Goal: Communication & Community: Answer question/provide support

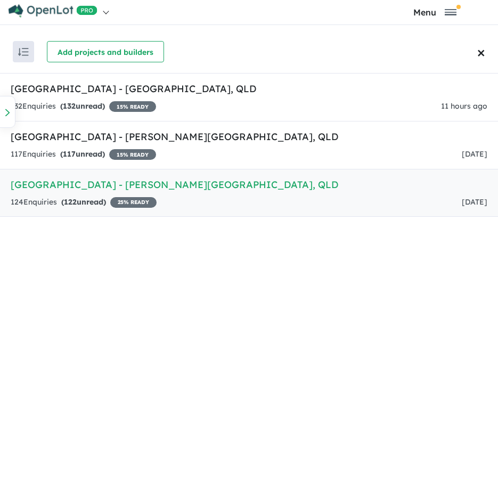
click at [238, 183] on h5 "[GEOGRAPHIC_DATA] - [PERSON_NAME][GEOGRAPHIC_DATA] , [GEOGRAPHIC_DATA]" at bounding box center [249, 184] width 477 height 14
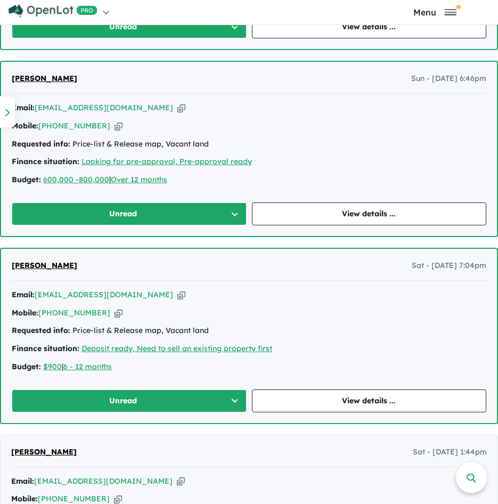
scroll to position [1332, 0]
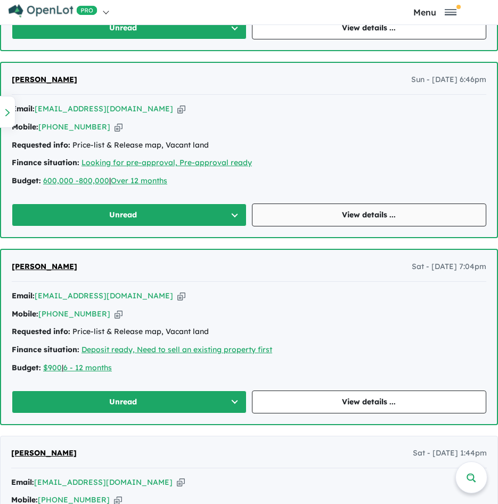
click at [329, 209] on link "View details ..." at bounding box center [369, 215] width 235 height 23
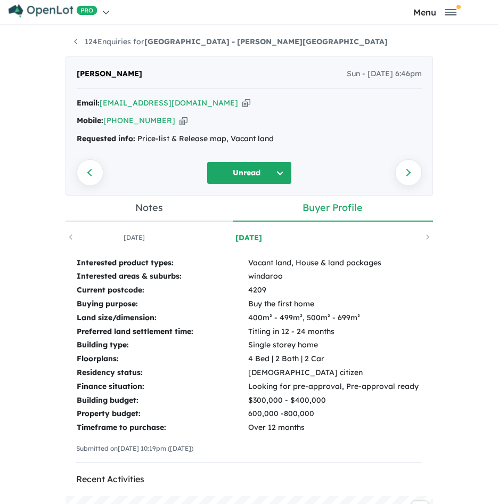
drag, startPoint x: 195, startPoint y: 100, endPoint x: 367, endPoint y: 122, distance: 172.9
click at [242, 100] on icon "button" at bounding box center [246, 103] width 8 height 11
drag, startPoint x: 288, startPoint y: 141, endPoint x: 134, endPoint y: 135, distance: 154.7
click at [134, 135] on div "Requested info: Price-list & Release map, Vacant land" at bounding box center [249, 139] width 345 height 13
copy div "Price-list & Release map, Vacant land"
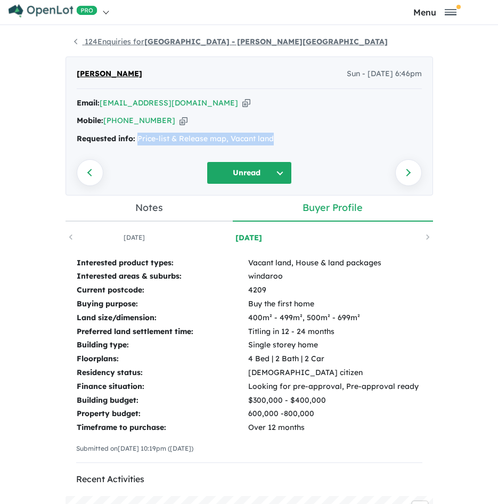
click at [109, 37] on link "124 Enquiries for [GEOGRAPHIC_DATA] - [PERSON_NAME][GEOGRAPHIC_DATA]" at bounding box center [231, 42] width 314 height 10
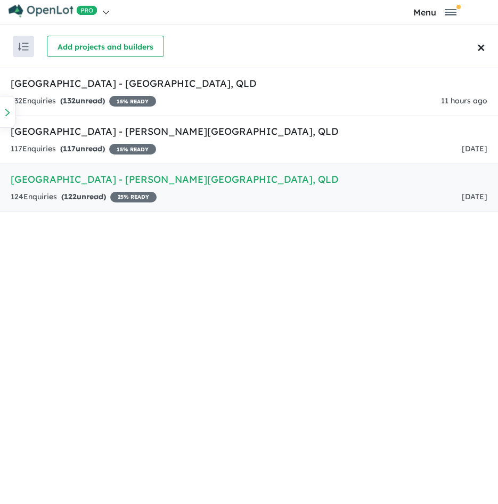
drag, startPoint x: 192, startPoint y: 195, endPoint x: 208, endPoint y: 198, distance: 16.7
click at [192, 195] on div "124 Enquir ies ( 122 unread) 25 % READY [DATE]" at bounding box center [249, 197] width 477 height 13
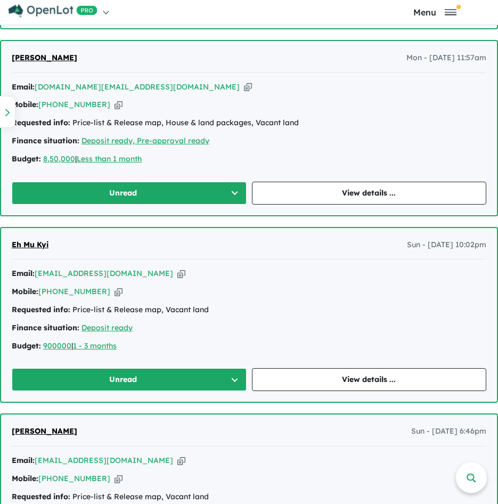
scroll to position [993, 0]
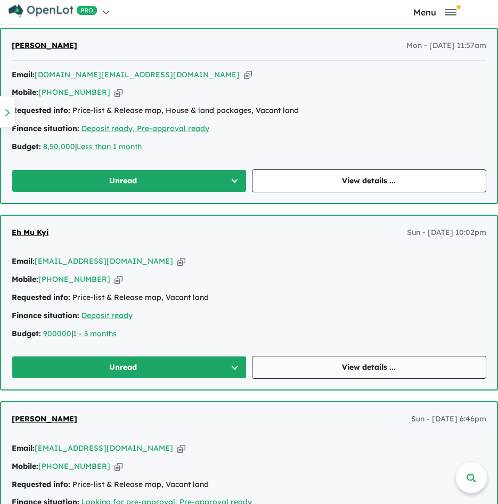
click at [388, 361] on link "View details ..." at bounding box center [369, 367] width 235 height 23
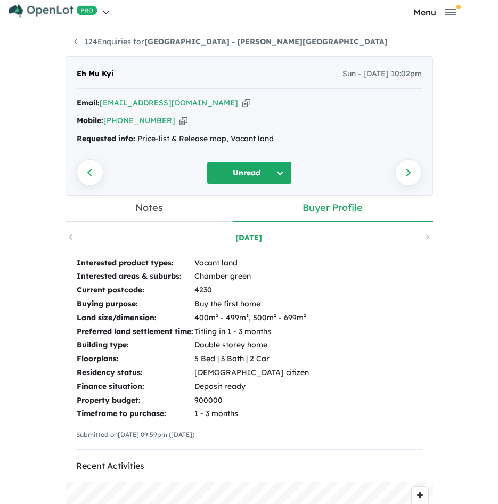
click at [242, 100] on icon "button" at bounding box center [246, 103] width 8 height 11
drag, startPoint x: 279, startPoint y: 136, endPoint x: 134, endPoint y: 143, distance: 145.7
click at [134, 143] on div "Requested info: Price-list & Release map, Vacant land" at bounding box center [249, 139] width 345 height 13
copy div "Price-list & Release map, Vacant land"
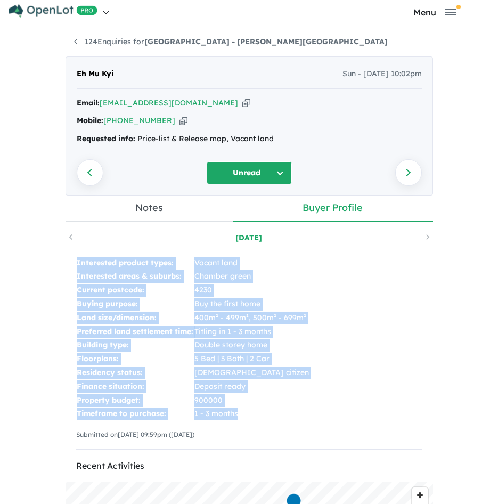
drag, startPoint x: 69, startPoint y: 261, endPoint x: 258, endPoint y: 417, distance: 245.3
click at [258, 417] on div "Interested product types: Vacant land Interested areas & suburbs: Chamber green…" at bounding box center [250, 357] width 368 height 223
copy tbody "Interested product types: Vacant land Interested areas & suburbs: Chamber green…"
click at [144, 42] on strong "[GEOGRAPHIC_DATA] - [PERSON_NAME][GEOGRAPHIC_DATA]" at bounding box center [266, 42] width 244 height 10
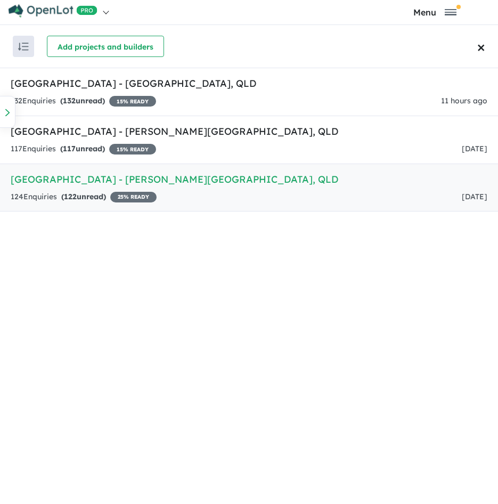
click at [238, 172] on h5 "[GEOGRAPHIC_DATA] - [PERSON_NAME][GEOGRAPHIC_DATA] , [GEOGRAPHIC_DATA]" at bounding box center [249, 179] width 477 height 14
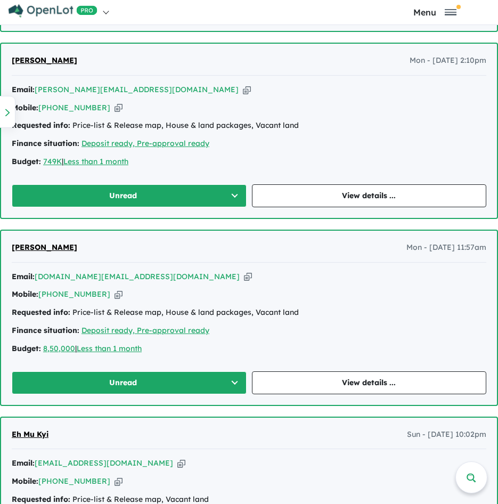
scroll to position [799, 0]
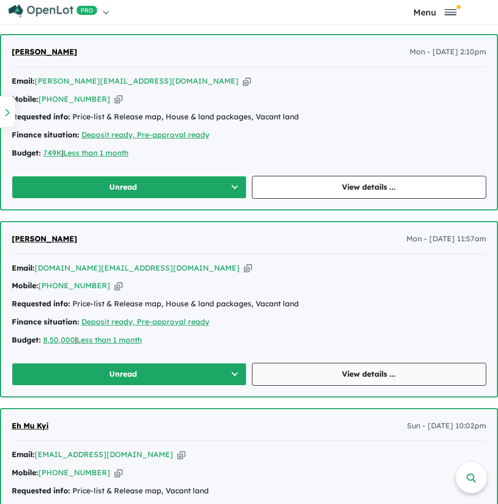
click at [326, 370] on link "View details ..." at bounding box center [369, 374] width 235 height 23
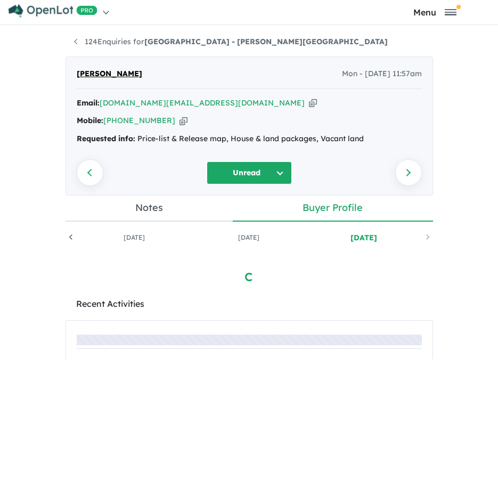
scroll to position [0, 103]
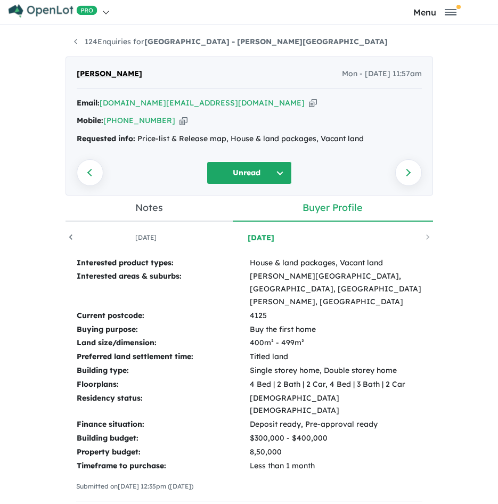
click at [309, 104] on icon "button" at bounding box center [313, 103] width 8 height 11
click at [180, 126] on icon "button" at bounding box center [184, 120] width 8 height 11
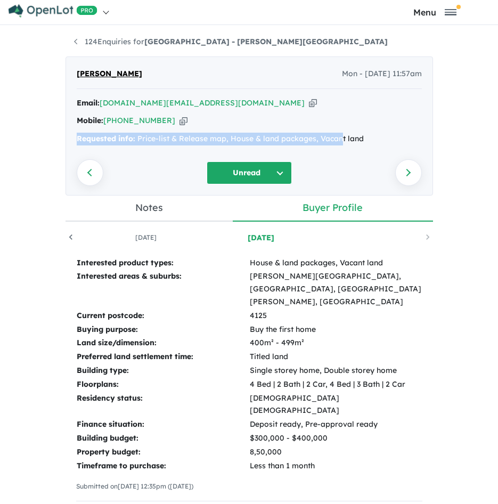
drag, startPoint x: 294, startPoint y: 125, endPoint x: 279, endPoint y: 124, distance: 14.4
click at [279, 124] on div "Email: [DOMAIN_NAME][EMAIL_ADDRESS][DOMAIN_NAME] Copied! Mobile: [PHONE_NUMBER]…" at bounding box center [249, 124] width 345 height 54
drag, startPoint x: 279, startPoint y: 124, endPoint x: 198, endPoint y: 104, distance: 83.4
click at [309, 104] on icon "button" at bounding box center [313, 103] width 8 height 11
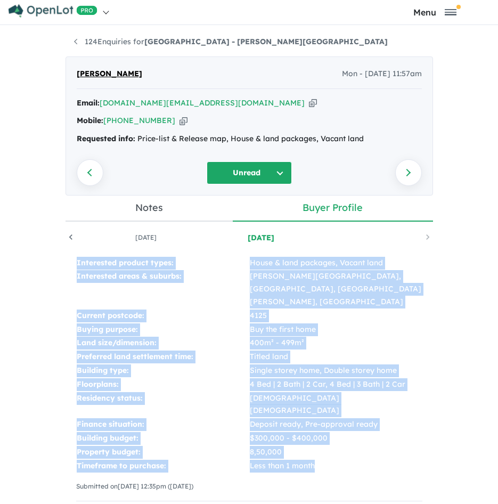
drag, startPoint x: 72, startPoint y: 262, endPoint x: 363, endPoint y: 446, distance: 344.0
click at [363, 446] on tbody "Interested product types: House & land packages, Vacant land Interested areas &…" at bounding box center [249, 364] width 346 height 217
copy tbody "Interested product types: House & land packages, Vacant land Interested areas &…"
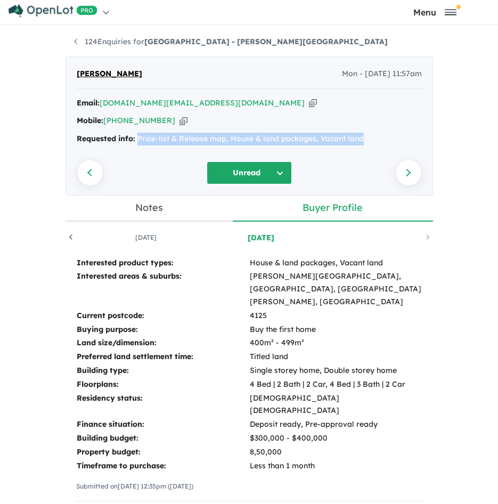
drag, startPoint x: 360, startPoint y: 142, endPoint x: 133, endPoint y: 155, distance: 226.8
click at [133, 155] on div "[PERSON_NAME] Mon - [DATE] 11:57am Email: [DOMAIN_NAME][EMAIL_ADDRESS][DOMAIN_N…" at bounding box center [250, 125] width 368 height 139
copy div "Price-list & Release map, House & land packages, Vacant land"
click at [95, 41] on link "124 Enquiries for [GEOGRAPHIC_DATA] - [PERSON_NAME][GEOGRAPHIC_DATA]" at bounding box center [231, 42] width 314 height 10
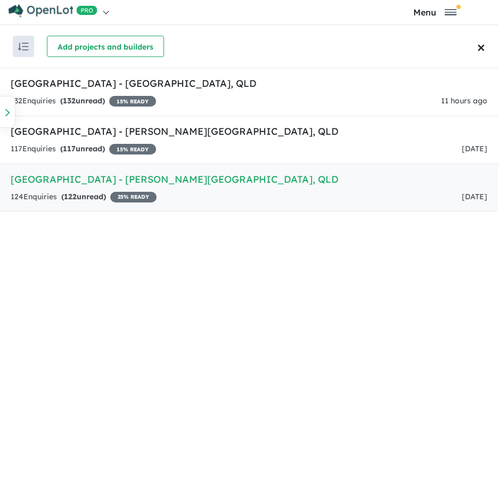
click at [189, 193] on div "124 Enquir ies ( 122 unread) 25 % READY [DATE]" at bounding box center [249, 197] width 477 height 13
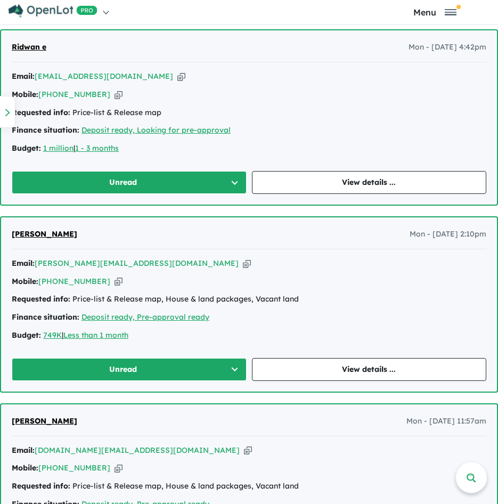
scroll to position [620, 0]
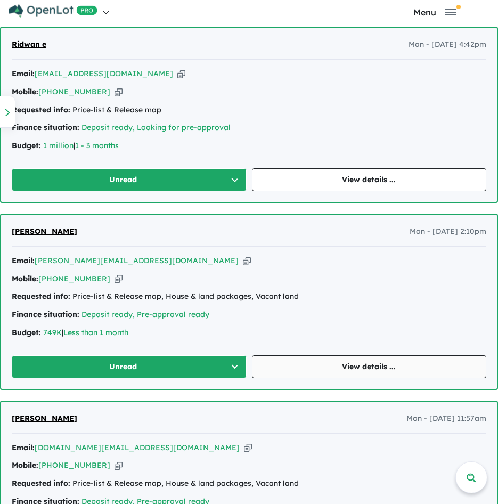
click at [360, 363] on link "View details ..." at bounding box center [369, 366] width 235 height 23
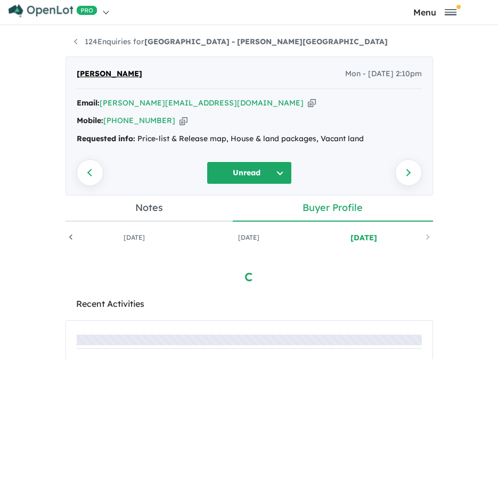
scroll to position [0, 103]
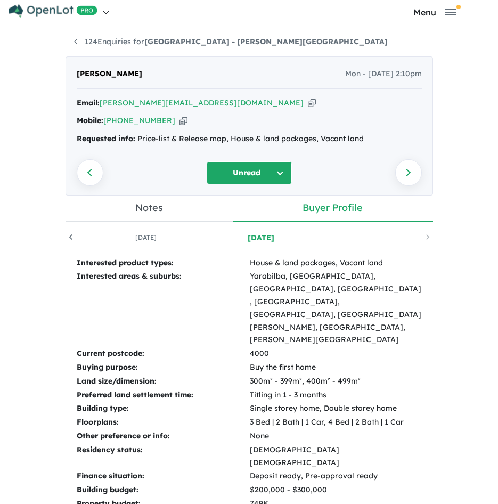
click at [308, 103] on icon "button" at bounding box center [312, 103] width 8 height 11
click at [180, 119] on icon "button" at bounding box center [184, 120] width 8 height 11
drag, startPoint x: 236, startPoint y: 105, endPoint x: 261, endPoint y: 112, distance: 26.6
click at [308, 105] on icon "button" at bounding box center [312, 103] width 8 height 11
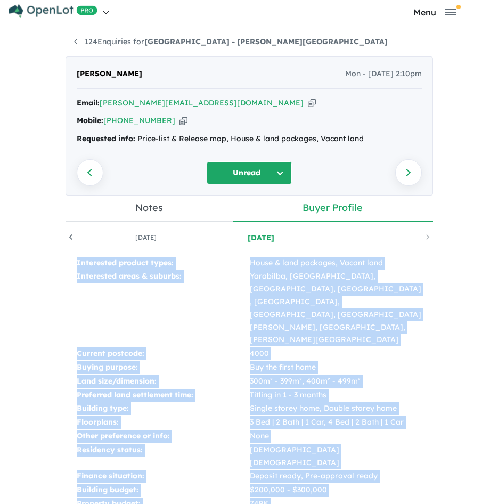
drag, startPoint x: 67, startPoint y: 262, endPoint x: 319, endPoint y: 466, distance: 324.0
click at [319, 466] on div "Interested product types: House & land packages, Vacant land Interested areas &…" at bounding box center [250, 409] width 368 height 327
copy tbody "Interested product types: House & land packages, Vacant land Interested areas &…"
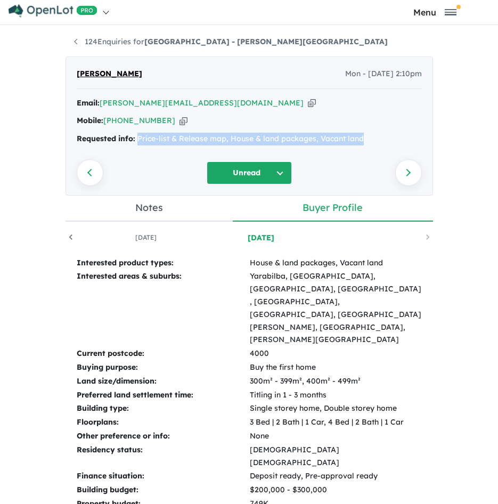
drag, startPoint x: 372, startPoint y: 137, endPoint x: 132, endPoint y: 143, distance: 239.9
click at [132, 143] on div "Requested info: Price-list & Release map, House & land packages, Vacant land" at bounding box center [249, 139] width 345 height 13
copy div "Price-list & Release map, House & land packages, Vacant land"
click at [95, 45] on link "124 Enquiries for [GEOGRAPHIC_DATA] - [PERSON_NAME][GEOGRAPHIC_DATA]" at bounding box center [231, 42] width 314 height 10
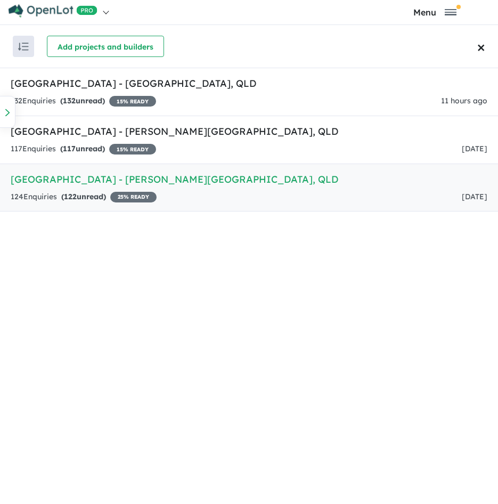
click at [161, 182] on h5 "[GEOGRAPHIC_DATA] - [PERSON_NAME][GEOGRAPHIC_DATA] , [GEOGRAPHIC_DATA]" at bounding box center [249, 179] width 477 height 14
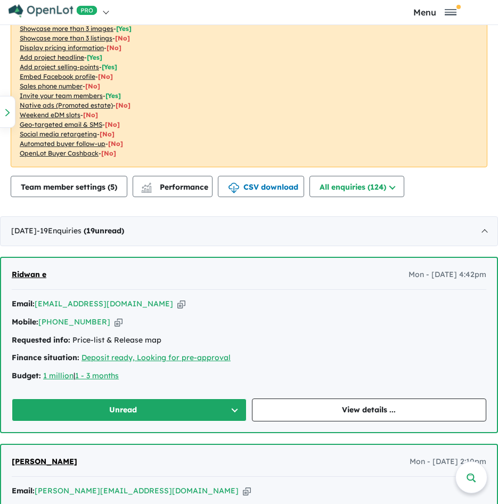
scroll to position [460, 0]
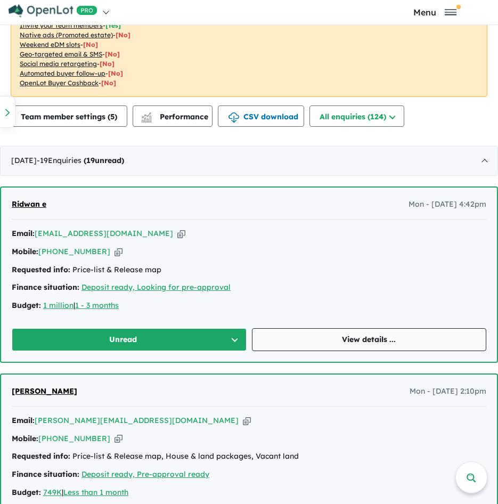
click at [388, 339] on link "View details ..." at bounding box center [369, 339] width 235 height 23
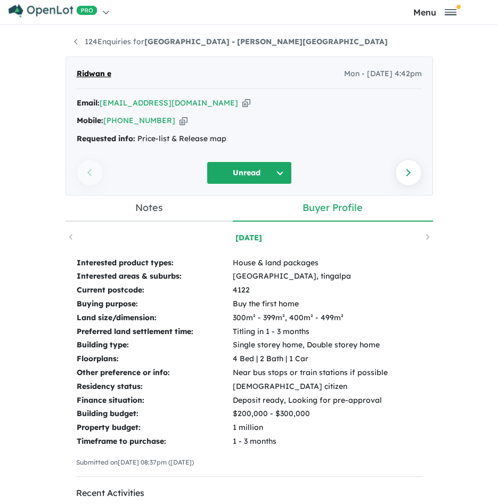
click at [242, 102] on icon "button" at bounding box center [246, 103] width 8 height 11
click at [180, 118] on icon "button" at bounding box center [184, 120] width 8 height 11
click at [242, 106] on icon "button" at bounding box center [246, 103] width 8 height 11
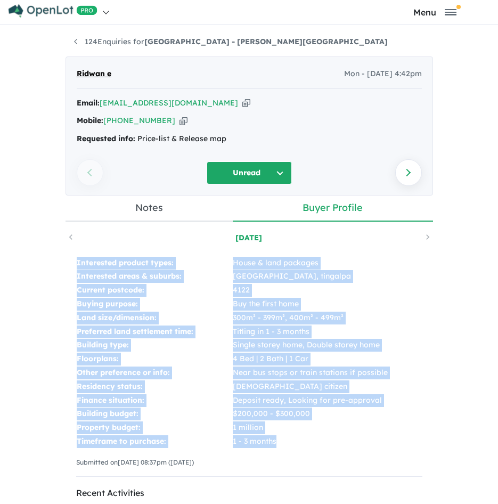
drag, startPoint x: 63, startPoint y: 263, endPoint x: 317, endPoint y: 438, distance: 307.6
click at [317, 438] on div "Interested product types: House & land packages Interested areas & suburbs: [GE…" at bounding box center [250, 371] width 368 height 251
copy tbody "Interested product types: House & land packages Interested areas & suburbs: [GE…"
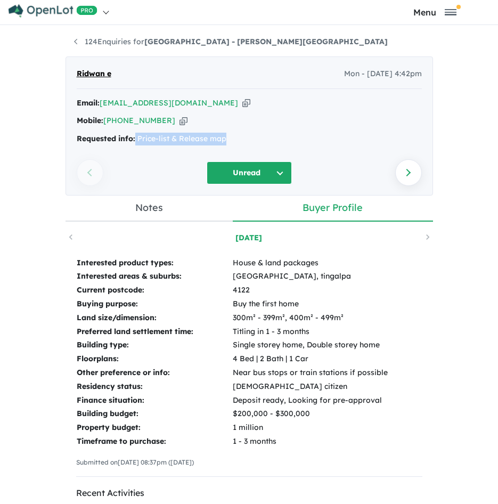
drag, startPoint x: 232, startPoint y: 136, endPoint x: 132, endPoint y: 143, distance: 100.4
click at [132, 143] on div "Requested info: Price-list & Release map" at bounding box center [249, 139] width 345 height 13
copy div "Price-list & Release map"
click at [95, 42] on link "124 Enquiries for [GEOGRAPHIC_DATA] - [PERSON_NAME][GEOGRAPHIC_DATA]" at bounding box center [231, 42] width 314 height 10
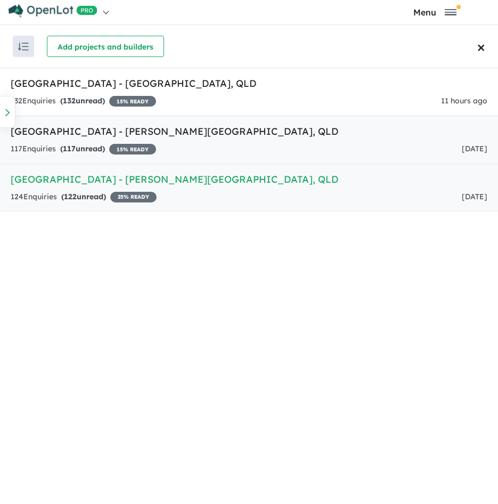
click at [137, 143] on div "117 Enquir ies ( 117 unread) 15 % READY" at bounding box center [83, 149] width 145 height 13
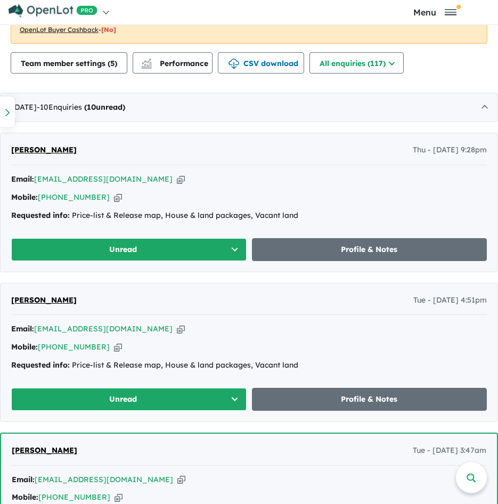
scroll to position [465, 0]
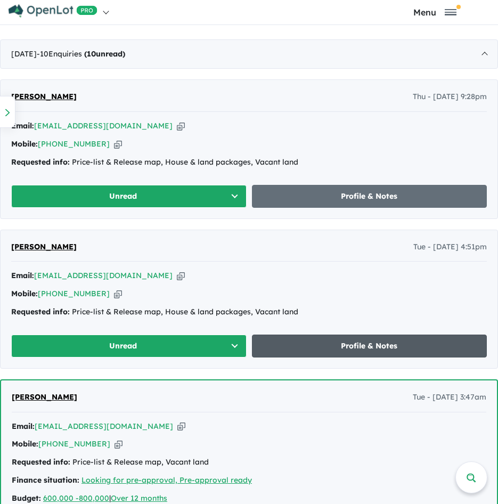
click at [319, 344] on link "Profile & Notes" at bounding box center [370, 346] width 236 height 23
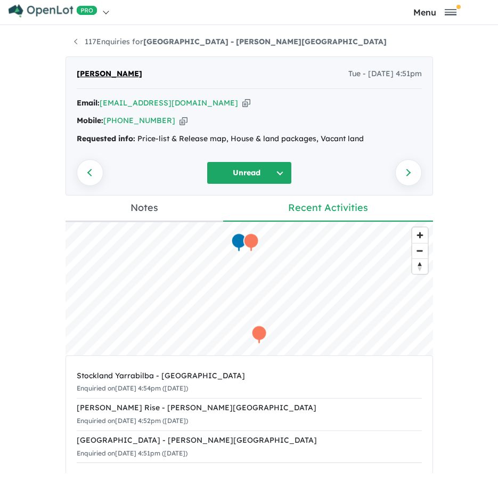
click at [242, 100] on icon "button" at bounding box center [246, 103] width 8 height 11
click at [161, 122] on div "Mobile: [PHONE_NUMBER] Copied!" at bounding box center [249, 121] width 345 height 13
click at [180, 120] on icon "button" at bounding box center [184, 120] width 8 height 11
click at [242, 101] on icon "button" at bounding box center [246, 103] width 8 height 11
drag, startPoint x: 360, startPoint y: 139, endPoint x: 133, endPoint y: 142, distance: 227.0
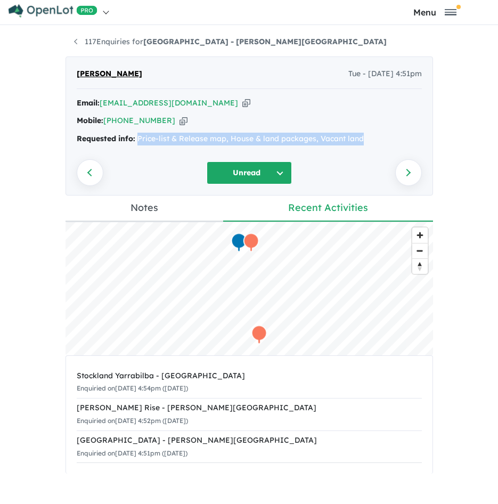
click at [133, 142] on div "Requested info: Price-list & Release map, House & land packages, Vacant land" at bounding box center [249, 139] width 345 height 13
copy div "Price-list & Release map, House & land packages, Vacant land"
click at [36, 106] on div "117 Enquiries for [GEOGRAPHIC_DATA] - [PERSON_NAME][GEOGRAPHIC_DATA] Previous e…" at bounding box center [249, 264] width 498 height 479
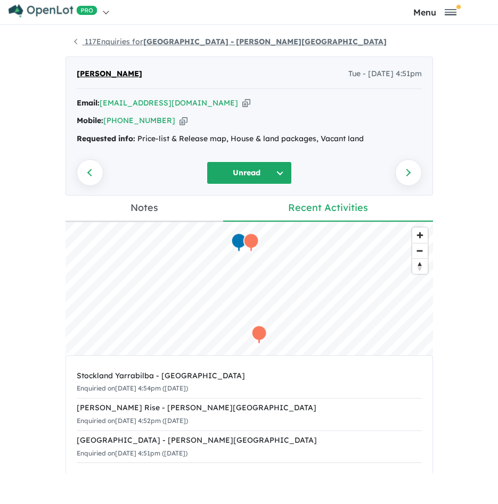
click at [136, 43] on link "117 Enquiries for [GEOGRAPHIC_DATA] - [PERSON_NAME][GEOGRAPHIC_DATA]" at bounding box center [230, 42] width 313 height 10
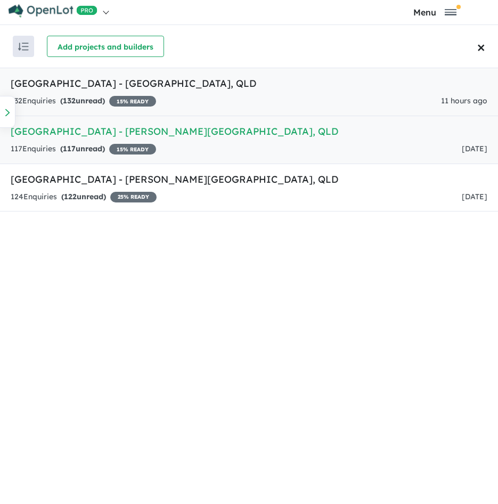
click at [134, 87] on h5 "[GEOGRAPHIC_DATA] - [GEOGRAPHIC_DATA] , [GEOGRAPHIC_DATA]" at bounding box center [249, 83] width 477 height 14
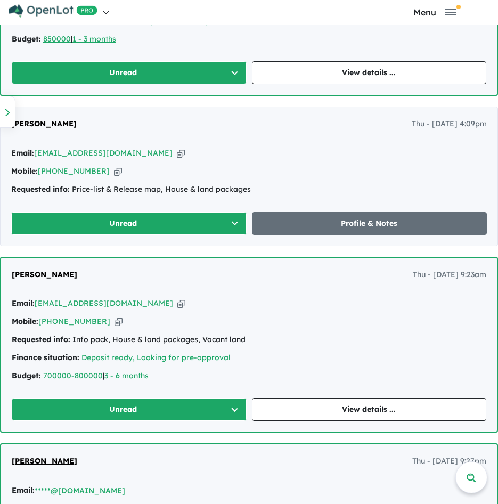
scroll to position [785, 0]
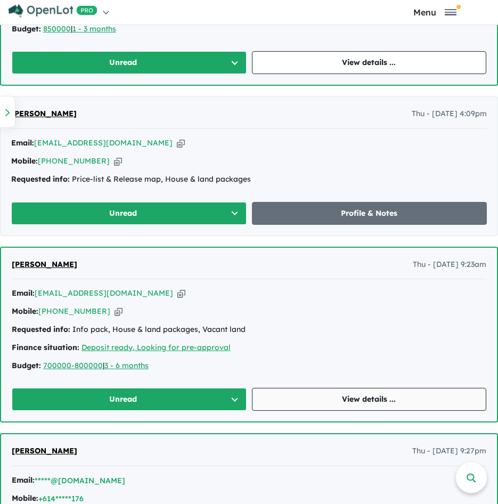
click at [330, 393] on link "View details ..." at bounding box center [369, 399] width 235 height 23
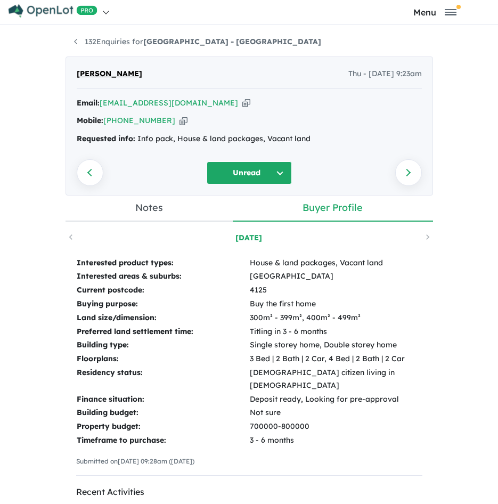
click at [242, 101] on icon "button" at bounding box center [246, 103] width 8 height 11
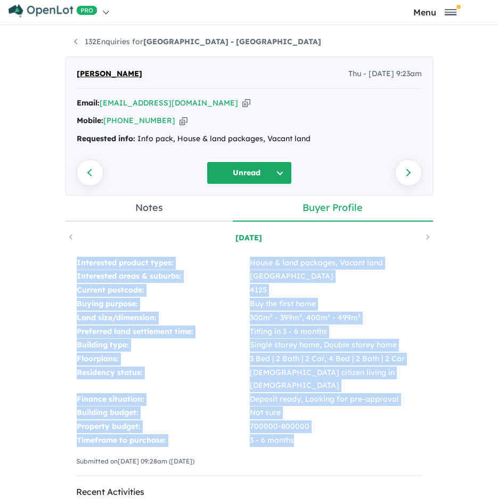
drag, startPoint x: 68, startPoint y: 261, endPoint x: 281, endPoint y: 424, distance: 268.5
click at [281, 424] on div "Interested product types: House & land packages, Vacant land Interested areas &…" at bounding box center [250, 371] width 368 height 250
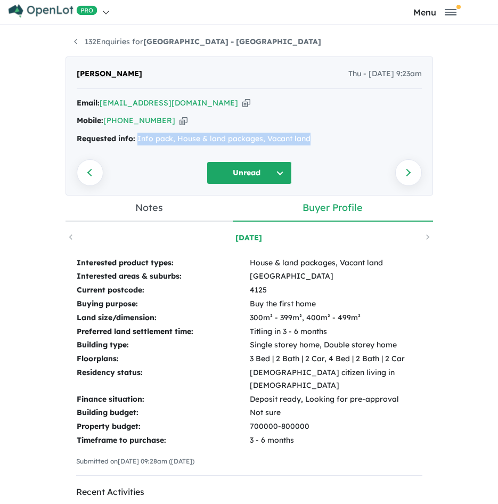
drag, startPoint x: 337, startPoint y: 139, endPoint x: 132, endPoint y: 139, distance: 204.6
click at [132, 139] on div "Requested info: Info pack, House & land packages, Vacant land" at bounding box center [249, 139] width 345 height 13
click at [266, 128] on div "Email: [EMAIL_ADDRESS][DOMAIN_NAME] Copied! Mobile: [PHONE_NUMBER] Copied! Requ…" at bounding box center [249, 124] width 345 height 54
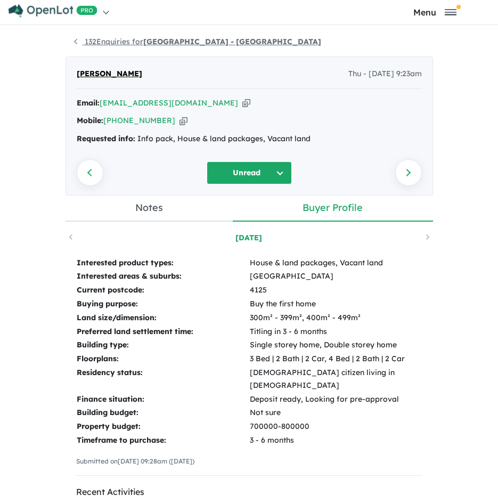
click at [93, 41] on link "132 Enquiries for [GEOGRAPHIC_DATA] - [GEOGRAPHIC_DATA]" at bounding box center [197, 42] width 247 height 10
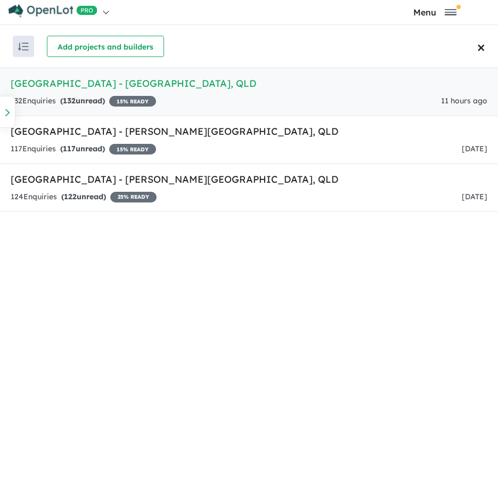
click at [252, 94] on link "[GEOGRAPHIC_DATA] - [GEOGRAPHIC_DATA] , [GEOGRAPHIC_DATA] 132 Enquir ies ( 132 …" at bounding box center [249, 92] width 498 height 48
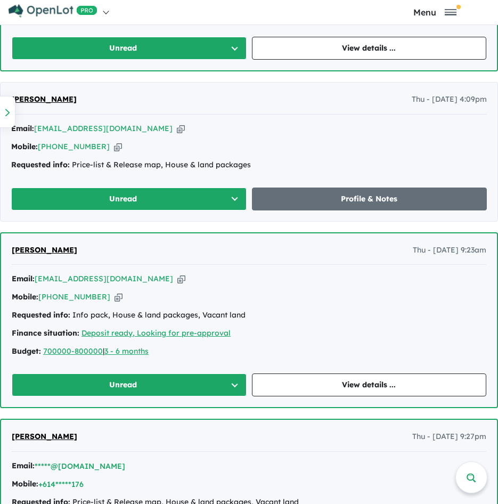
scroll to position [746, 0]
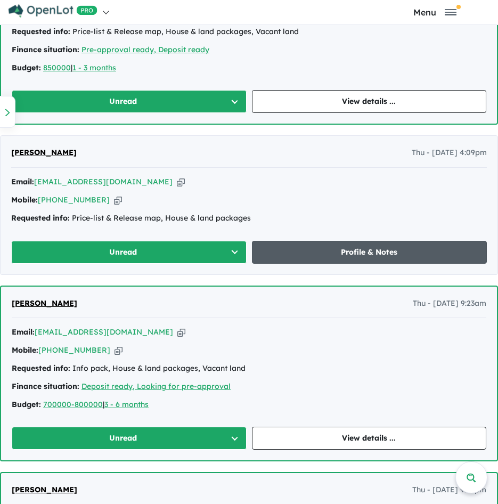
click at [311, 247] on link "Profile & Notes" at bounding box center [370, 252] width 236 height 23
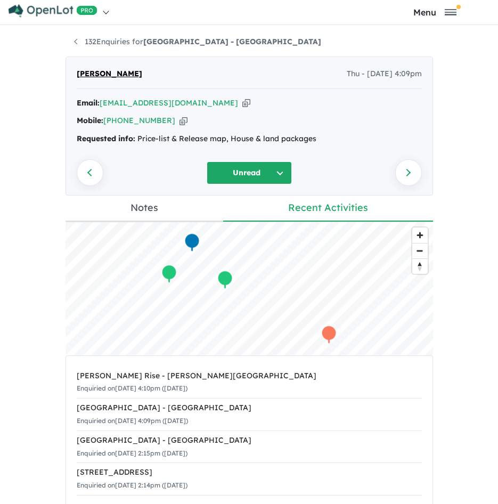
click at [242, 100] on icon "button" at bounding box center [246, 103] width 8 height 11
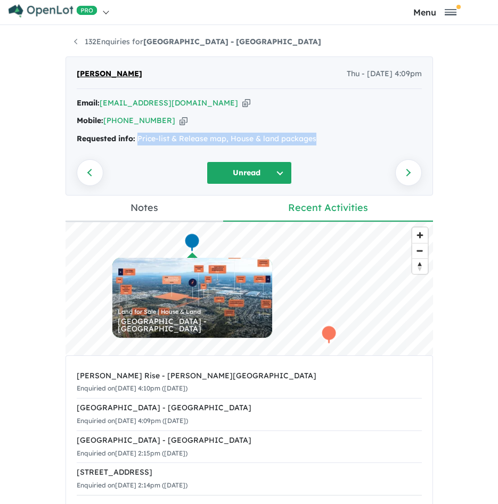
drag, startPoint x: 329, startPoint y: 140, endPoint x: 134, endPoint y: 147, distance: 195.2
click at [134, 147] on div "Email: [EMAIL_ADDRESS][DOMAIN_NAME] Copied! Mobile: [PHONE_NUMBER] Copied! Requ…" at bounding box center [249, 124] width 345 height 54
click at [79, 42] on link "132 Enquiries for [GEOGRAPHIC_DATA] - [GEOGRAPHIC_DATA]" at bounding box center [197, 42] width 247 height 10
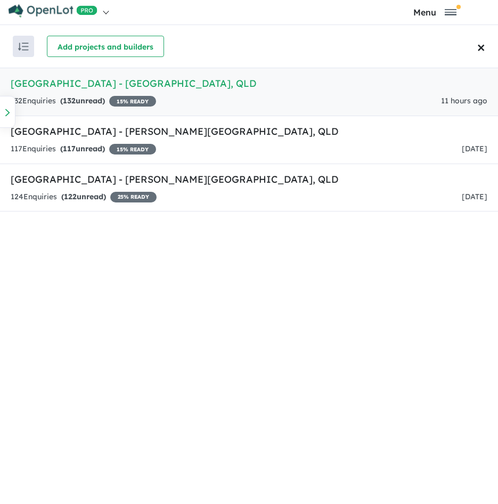
click at [198, 104] on div "132 Enquir ies ( 132 unread) 15 % READY 11 hours ago" at bounding box center [249, 101] width 477 height 13
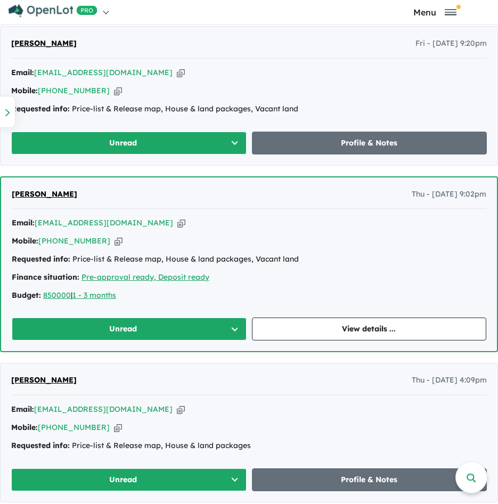
scroll to position [572, 0]
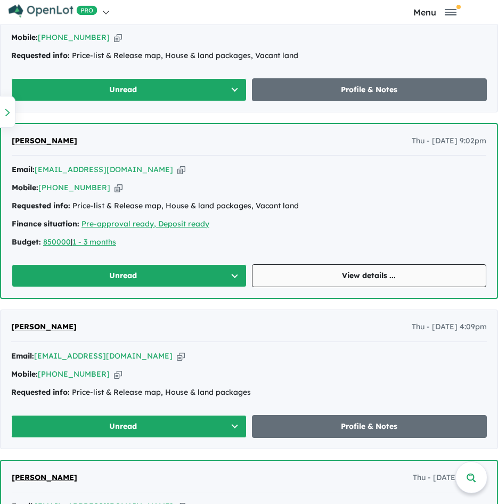
click at [329, 268] on link "View details ..." at bounding box center [369, 275] width 235 height 23
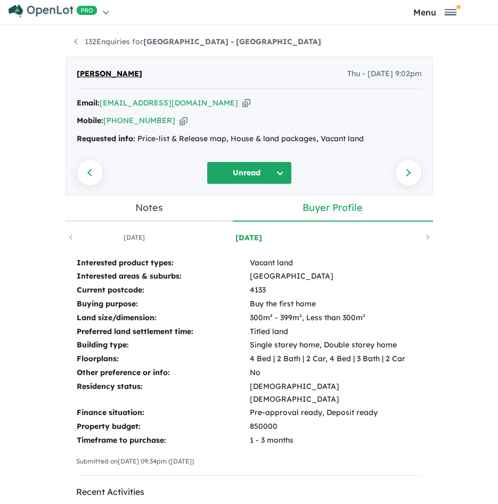
click at [242, 107] on icon "button" at bounding box center [246, 103] width 8 height 11
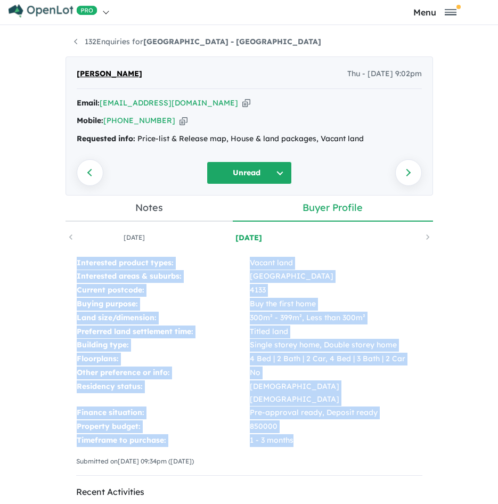
drag, startPoint x: 70, startPoint y: 261, endPoint x: 299, endPoint y: 425, distance: 281.6
click at [299, 425] on div "Interested product types: Vacant land Interested areas & suburbs: Park ridge Cu…" at bounding box center [250, 371] width 368 height 250
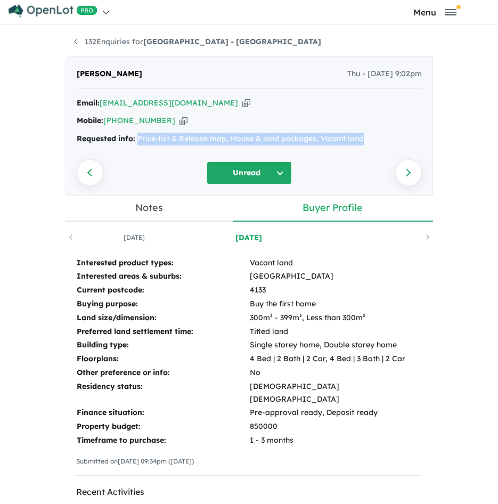
drag, startPoint x: 358, startPoint y: 138, endPoint x: 132, endPoint y: 147, distance: 225.6
click at [132, 147] on div "Email: [EMAIL_ADDRESS][DOMAIN_NAME] Copied! Mobile: [PHONE_NUMBER] Copied! Requ…" at bounding box center [249, 124] width 345 height 54
click at [134, 43] on link "132 Enquiries for [GEOGRAPHIC_DATA] - [GEOGRAPHIC_DATA]" at bounding box center [197, 42] width 247 height 10
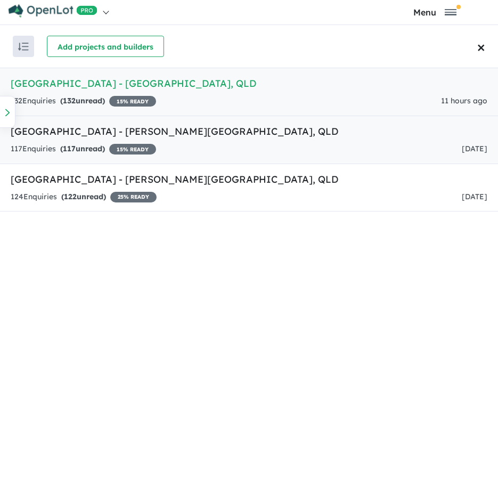
click at [238, 149] on div "117 Enquir ies ( 117 unread) 15 % READY [DATE]" at bounding box center [249, 149] width 477 height 13
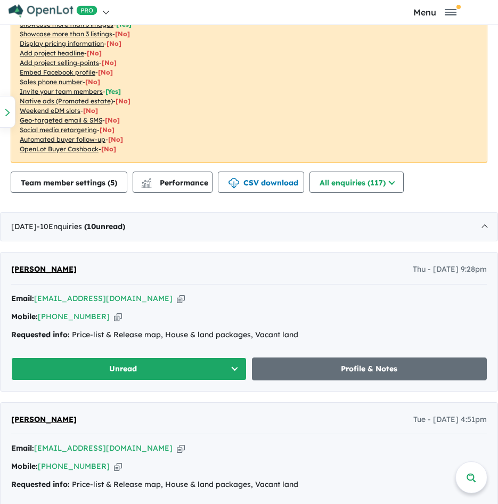
scroll to position [412, 0]
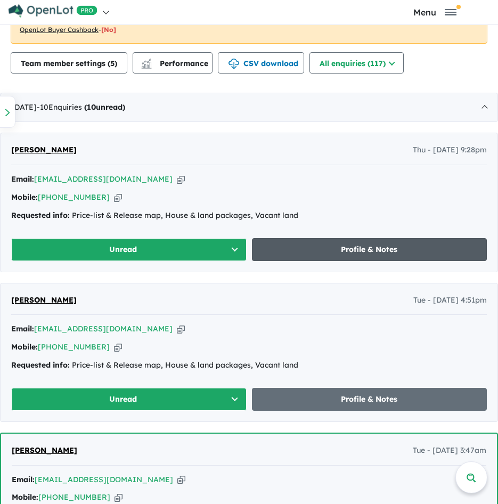
click at [349, 240] on link "Profile & Notes" at bounding box center [370, 249] width 236 height 23
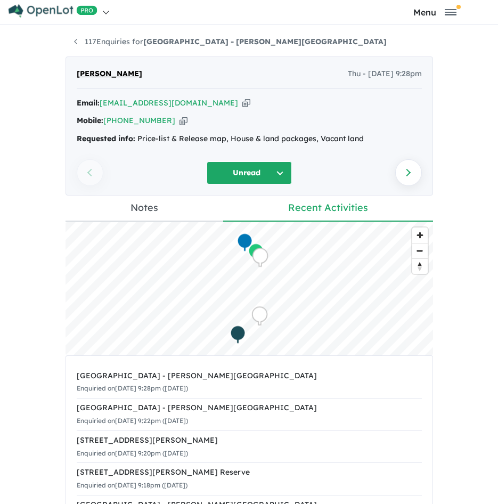
click at [242, 98] on icon "button" at bounding box center [246, 103] width 8 height 11
click at [180, 122] on icon "button" at bounding box center [184, 120] width 8 height 11
click at [242, 101] on icon "button" at bounding box center [246, 103] width 8 height 11
drag, startPoint x: 389, startPoint y: 134, endPoint x: 132, endPoint y: 135, distance: 256.9
click at [132, 135] on div "Requested info: Price-list & Release map, House & land packages, Vacant land" at bounding box center [249, 139] width 345 height 13
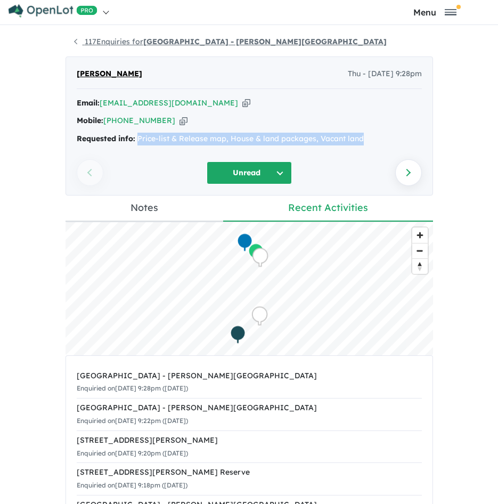
click at [98, 44] on link "117 Enquiries for [GEOGRAPHIC_DATA] - [PERSON_NAME][GEOGRAPHIC_DATA]" at bounding box center [230, 42] width 313 height 10
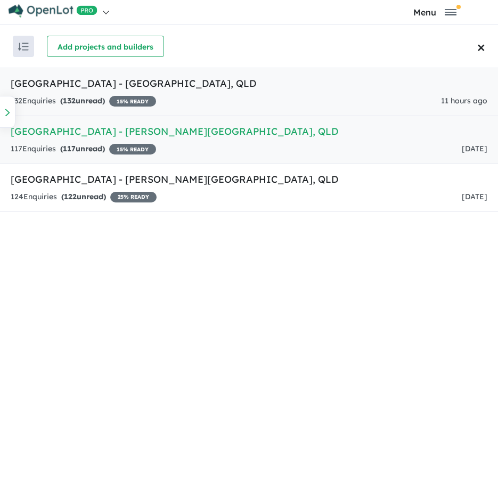
click at [174, 83] on h5 "[GEOGRAPHIC_DATA] - [GEOGRAPHIC_DATA] , [GEOGRAPHIC_DATA]" at bounding box center [249, 83] width 477 height 14
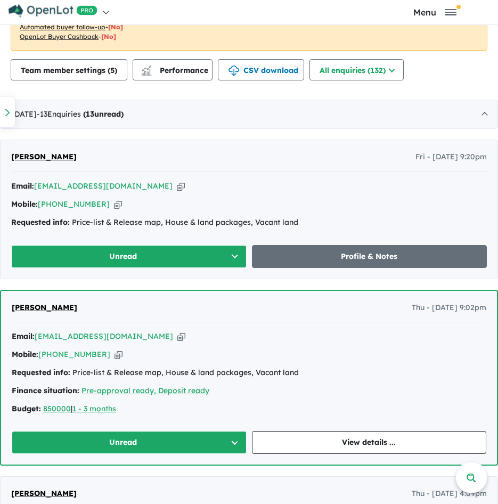
scroll to position [412, 0]
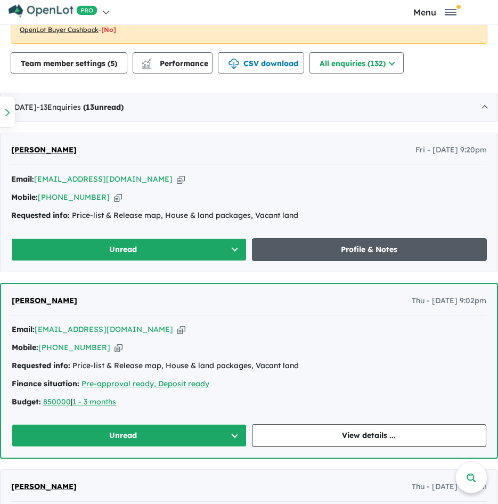
click at [310, 255] on link "Profile & Notes" at bounding box center [370, 249] width 236 height 23
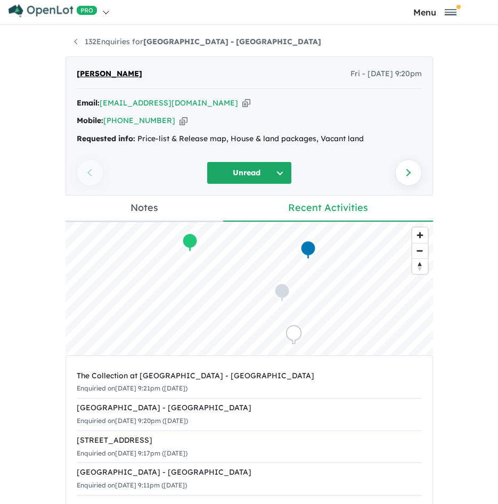
click at [242, 103] on icon "button" at bounding box center [246, 103] width 8 height 11
click at [173, 102] on div "Email: [EMAIL_ADDRESS][DOMAIN_NAME] Copied!" at bounding box center [249, 103] width 345 height 13
click at [242, 104] on icon "button" at bounding box center [246, 103] width 8 height 11
click at [180, 120] on icon "button" at bounding box center [184, 120] width 8 height 11
click at [175, 97] on div "Email: [EMAIL_ADDRESS][DOMAIN_NAME] Copied!" at bounding box center [249, 103] width 345 height 13
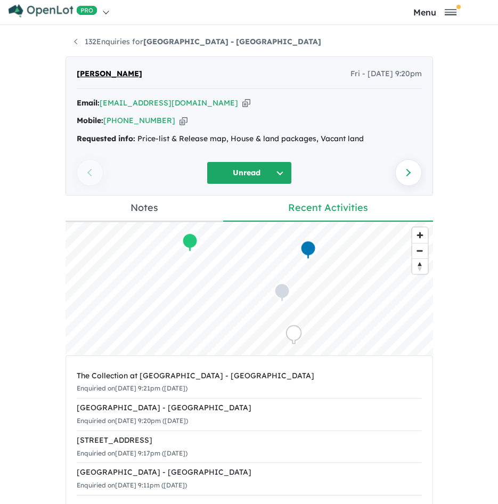
click at [242, 103] on icon "button" at bounding box center [246, 103] width 8 height 11
drag, startPoint x: 363, startPoint y: 140, endPoint x: 134, endPoint y: 144, distance: 228.6
click at [134, 144] on div "Requested info: Price-list & Release map, House & land packages, Vacant land" at bounding box center [249, 139] width 345 height 13
click at [434, 153] on div "132 Enquiries for [GEOGRAPHIC_DATA] - [GEOGRAPHIC_DATA] Previous enquiry Next e…" at bounding box center [250, 264] width 384 height 479
click at [438, 153] on div "132 Enquiries for [GEOGRAPHIC_DATA] - [GEOGRAPHIC_DATA] Previous enquiry Next e…" at bounding box center [249, 264] width 498 height 479
